Goal: Check status: Check status

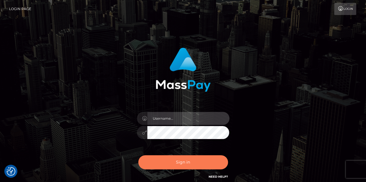
type input "[PERSON_NAME].whop"
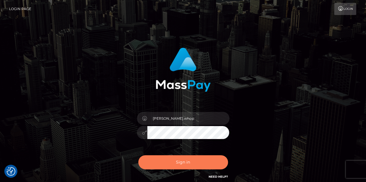
click at [198, 161] on button "Sign in" at bounding box center [183, 162] width 90 height 14
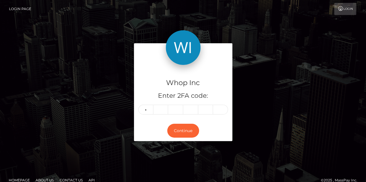
type input "8"
type input "1"
type input "9"
type input "4"
type input "1"
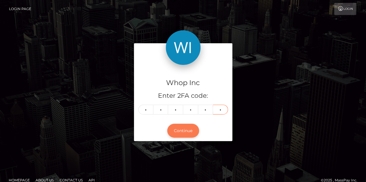
type input "6"
click at [182, 136] on button "Continue" at bounding box center [183, 131] width 32 height 14
click at [182, 135] on button "Continue" at bounding box center [183, 131] width 32 height 14
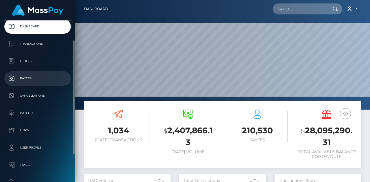
scroll to position [26, 0]
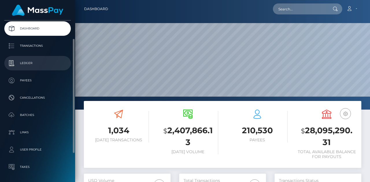
click at [31, 63] on p "Ledger" at bounding box center [38, 63] width 62 height 9
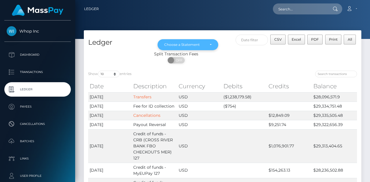
click at [212, 42] on div "Choose a Statement" at bounding box center [188, 44] width 61 height 11
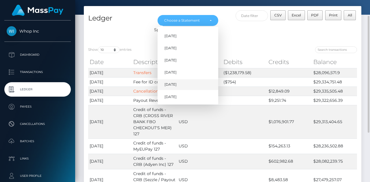
scroll to position [25, 0]
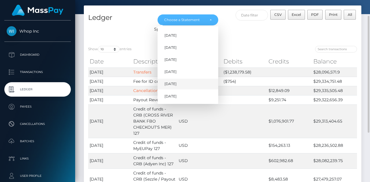
click at [171, 84] on span "Sep 2025" at bounding box center [170, 84] width 12 height 5
select select "Sep 2025"
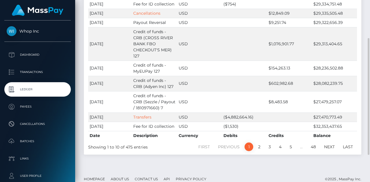
scroll to position [35, 0]
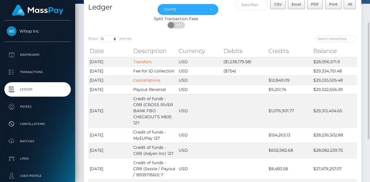
click at [126, 21] on div "Split Transaction Fees" at bounding box center [176, 19] width 185 height 6
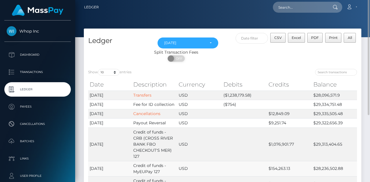
scroll to position [0, 0]
